Goal: Information Seeking & Learning: Learn about a topic

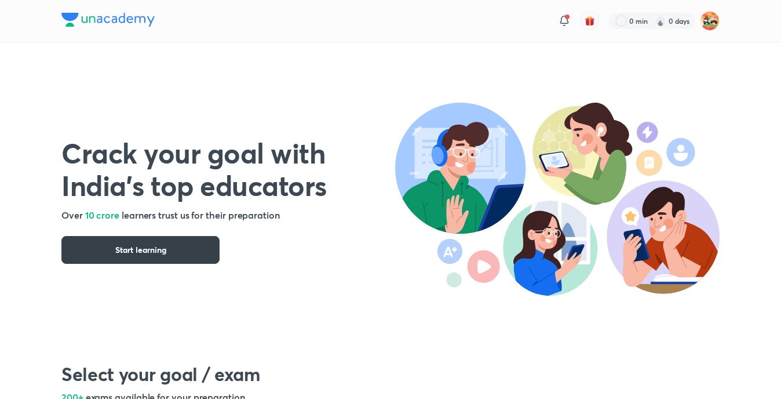
click at [104, 254] on button "Start learning" at bounding box center [140, 250] width 158 height 28
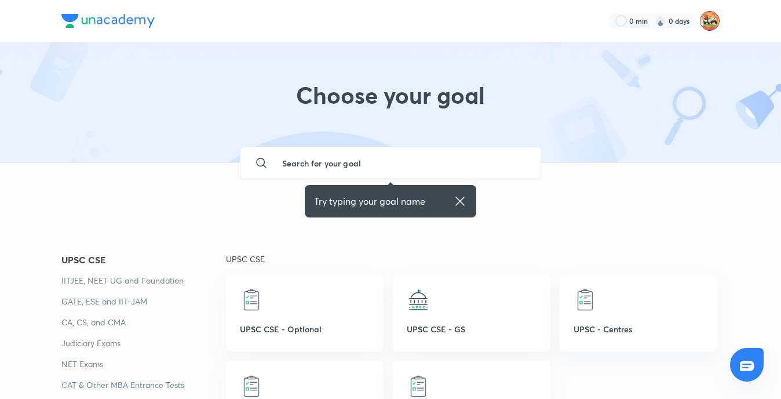
click at [708, 17] on img at bounding box center [710, 21] width 20 height 20
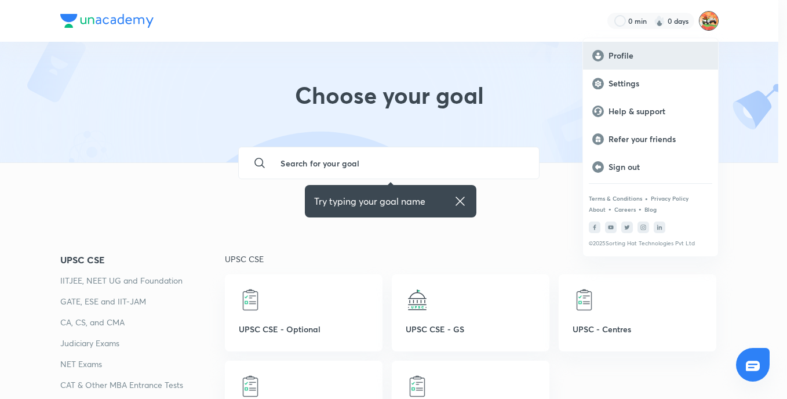
click at [627, 51] on p "Profile" at bounding box center [658, 55] width 100 height 10
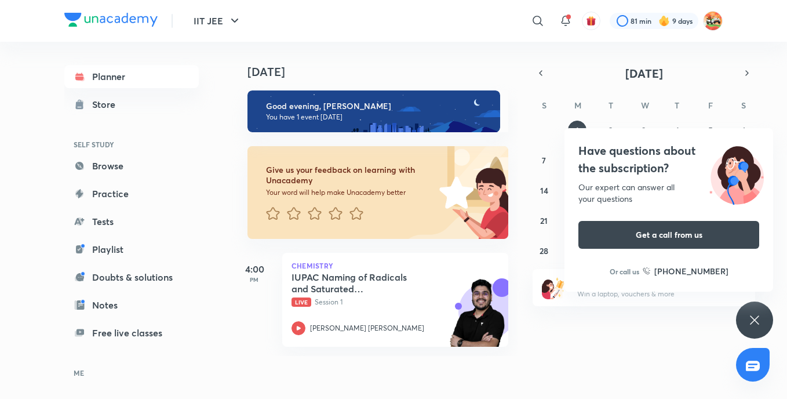
click at [765, 322] on div "Have questions about the subscription? Our expert can answer all your questions…" at bounding box center [754, 319] width 37 height 37
